Goal: Information Seeking & Learning: Learn about a topic

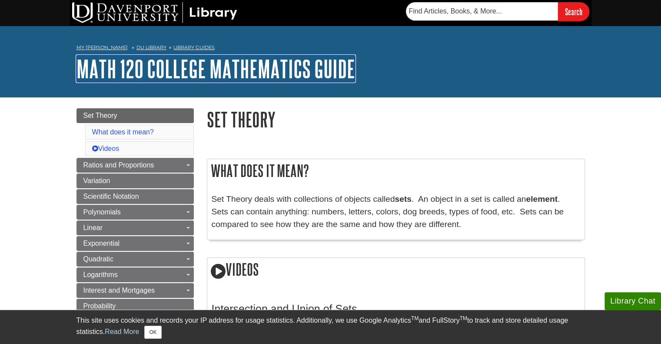
click at [146, 73] on link "MATH 120 College Mathematics Guide" at bounding box center [215, 68] width 279 height 27
click at [86, 70] on link "MATH 120 College Mathematics Guide" at bounding box center [215, 68] width 279 height 27
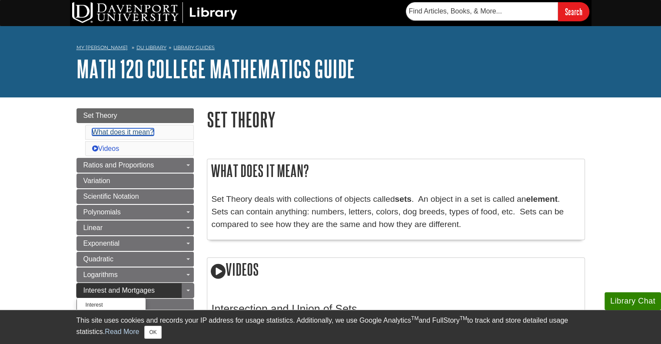
click at [108, 133] on link "What does it mean?" at bounding box center [123, 131] width 62 height 7
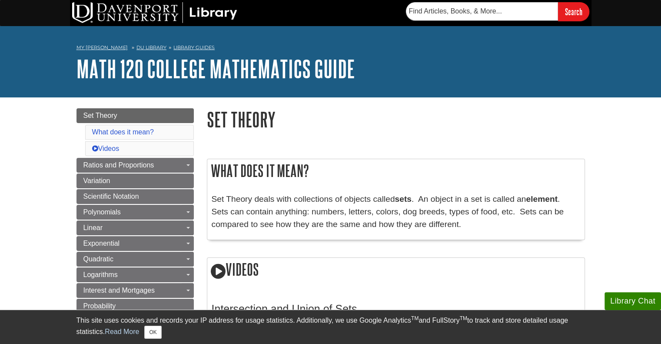
click at [181, 46] on link "Library Guides" at bounding box center [193, 47] width 41 height 6
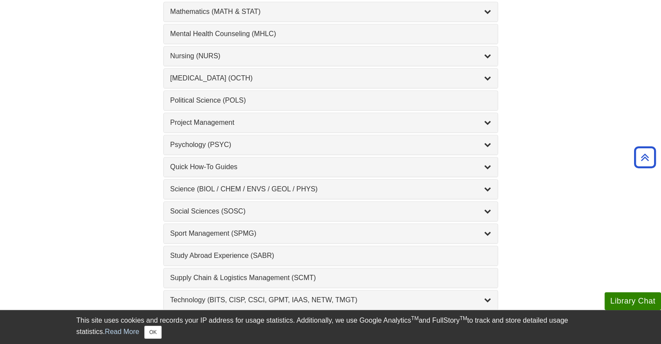
scroll to position [782, 0]
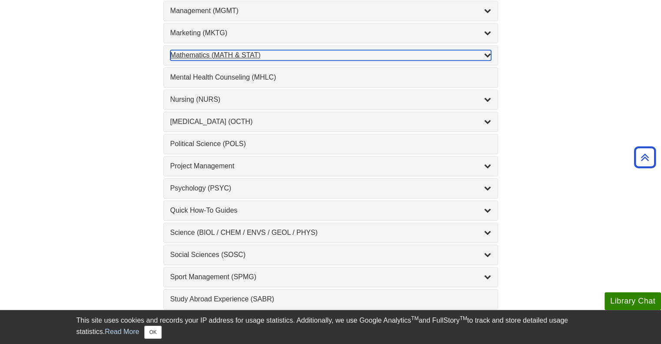
click at [204, 50] on div "Mathematics (MATH & STAT) , 3 guides" at bounding box center [330, 55] width 321 height 10
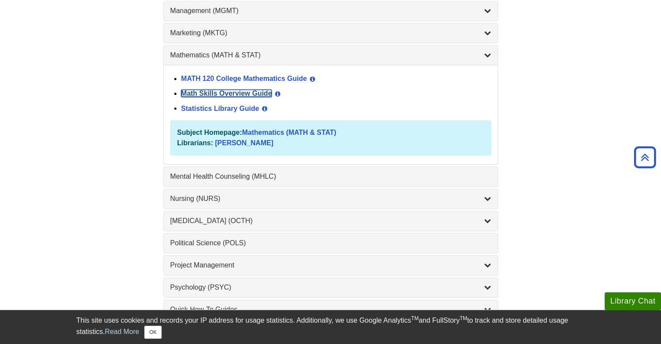
click at [191, 90] on link "Math Skills Overview Guide" at bounding box center [226, 93] width 91 height 7
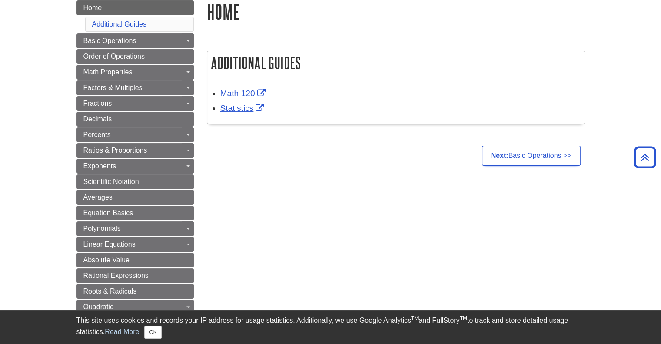
scroll to position [87, 0]
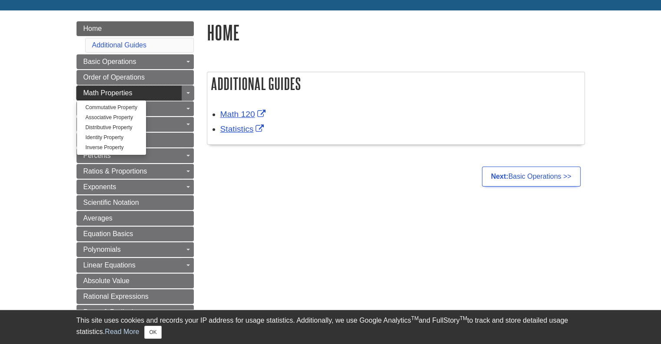
click at [123, 91] on span "Math Properties" at bounding box center [107, 92] width 49 height 7
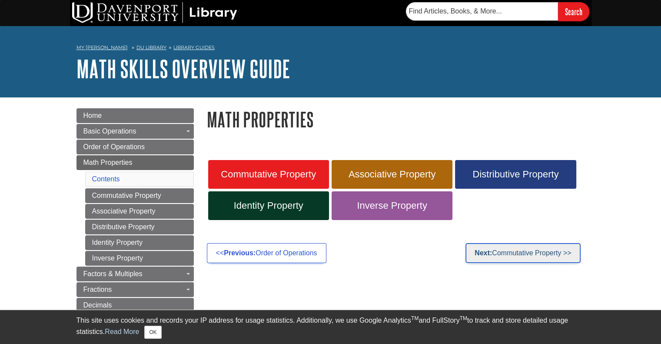
click at [550, 250] on link "Next: Commutative Property >>" at bounding box center [522, 253] width 115 height 20
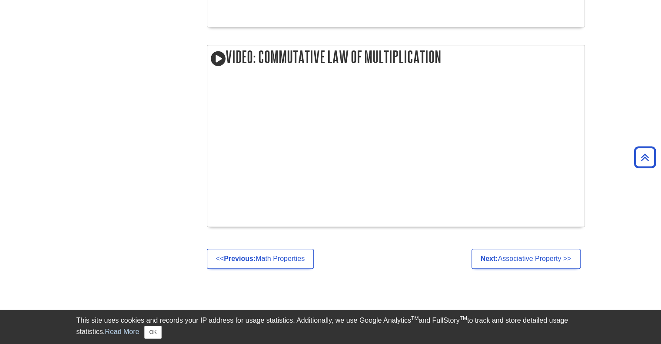
scroll to position [826, 0]
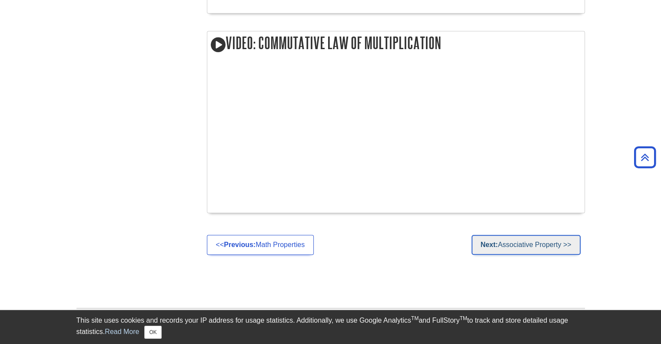
click at [549, 243] on link "Next: Associative Property >>" at bounding box center [525, 245] width 109 height 20
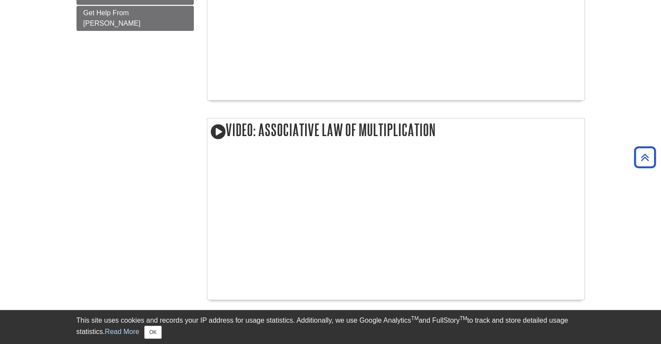
scroll to position [913, 0]
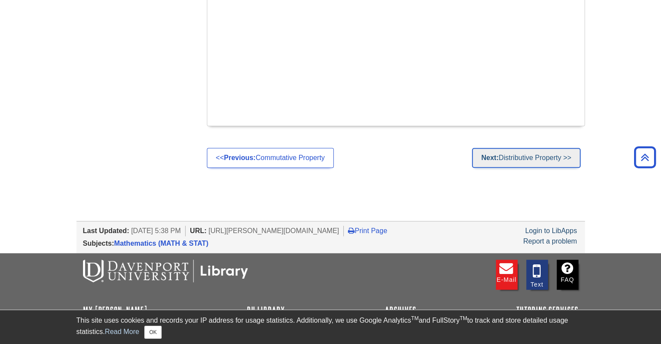
click at [546, 158] on link "Next: Distributive Property >>" at bounding box center [526, 158] width 108 height 20
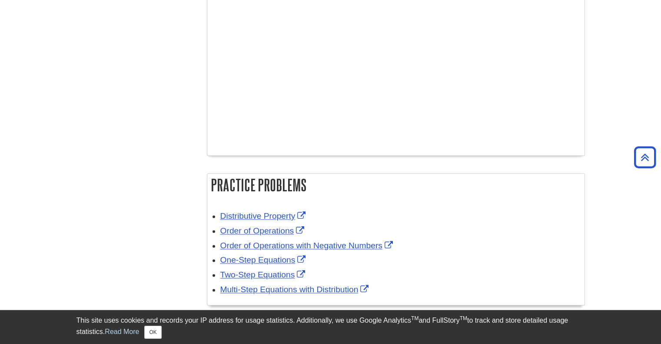
scroll to position [1434, 0]
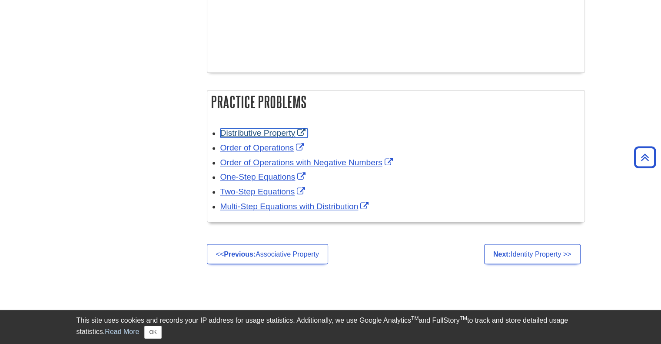
click at [283, 129] on link "Distributive Property" at bounding box center [264, 132] width 88 height 9
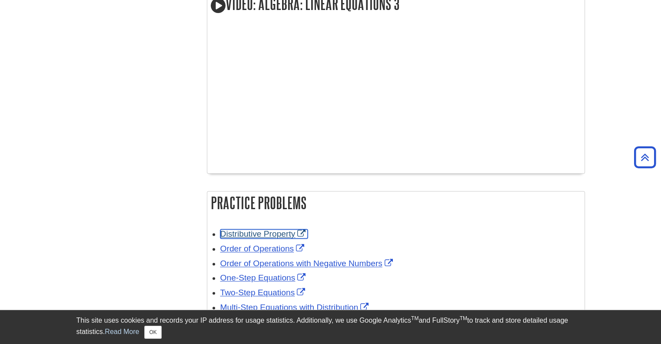
scroll to position [1217, 0]
